Goal: Register for event/course

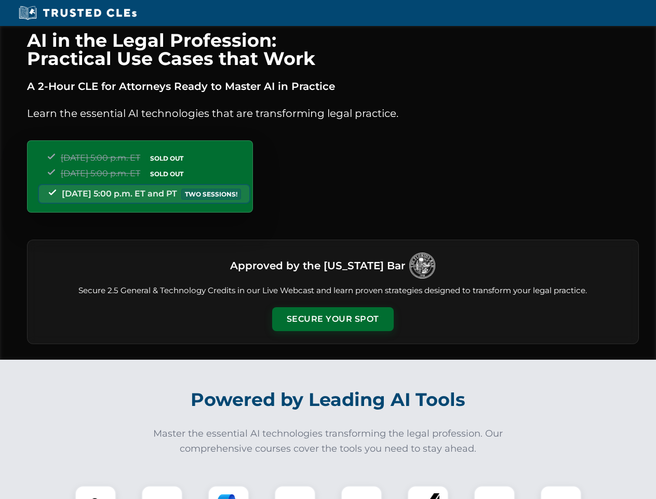
click at [332, 319] on button "Secure Your Spot" at bounding box center [333, 319] width 122 height 24
click at [96, 492] on img at bounding box center [96, 506] width 30 height 30
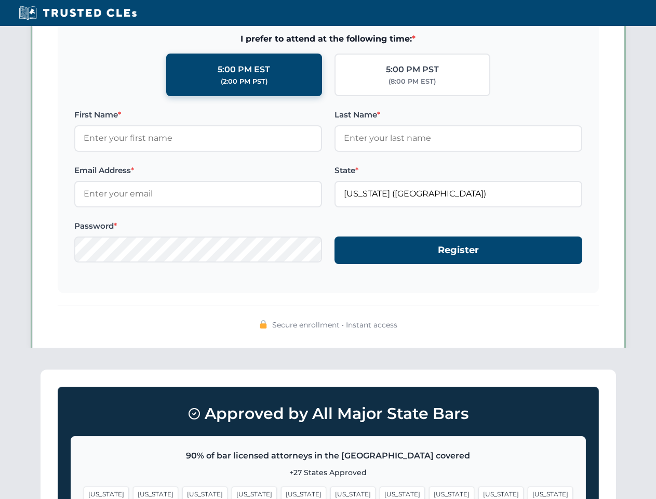
click at [380, 492] on span "[US_STATE]" at bounding box center [402, 493] width 45 height 15
click at [478, 492] on span "[US_STATE]" at bounding box center [500, 493] width 45 height 15
